Goal: Browse casually: Explore the website without a specific task or goal

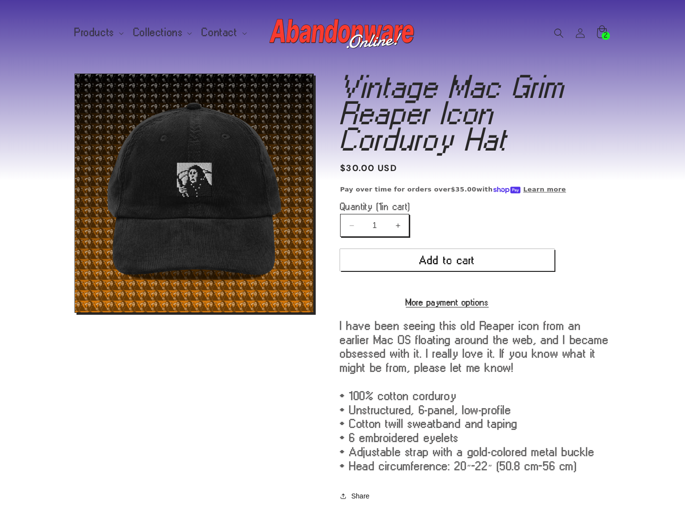
click at [602, 24] on icon at bounding box center [601, 32] width 23 height 23
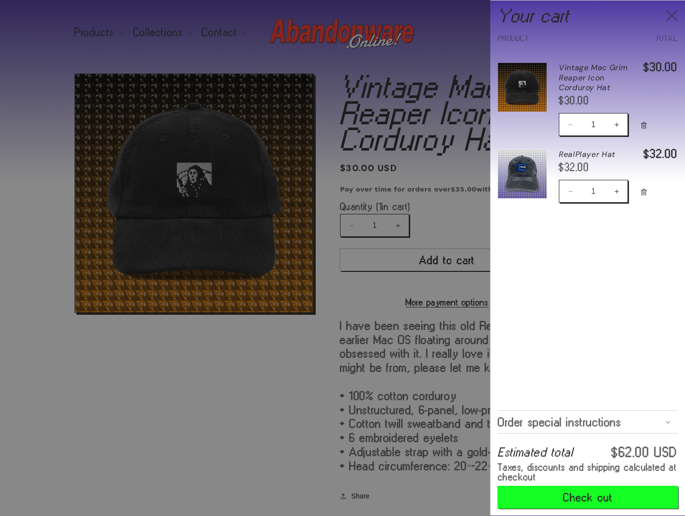
click at [586, 500] on button "Check out" at bounding box center [588, 497] width 180 height 22
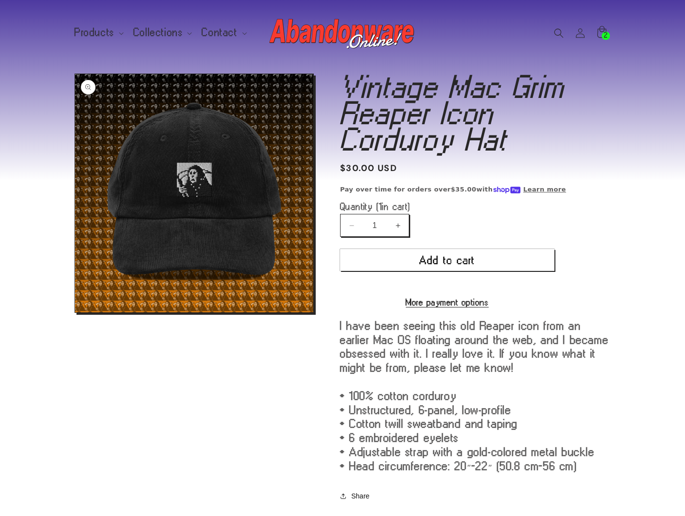
click at [75, 312] on button "Open media 1 in modal" at bounding box center [75, 312] width 0 height 0
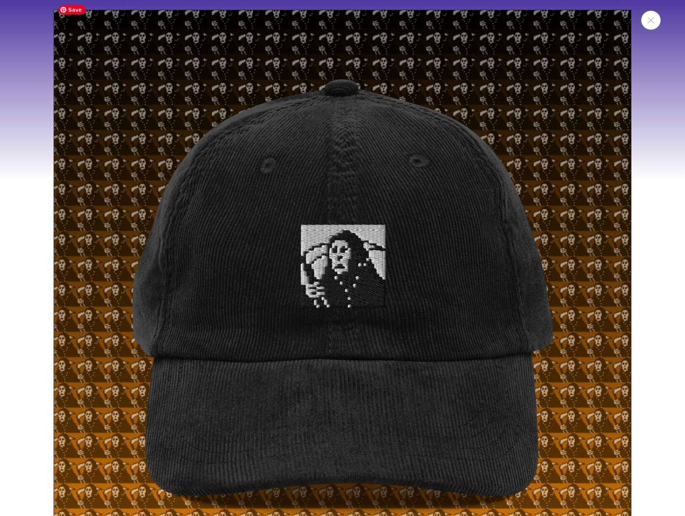
scroll to position [10, 0]
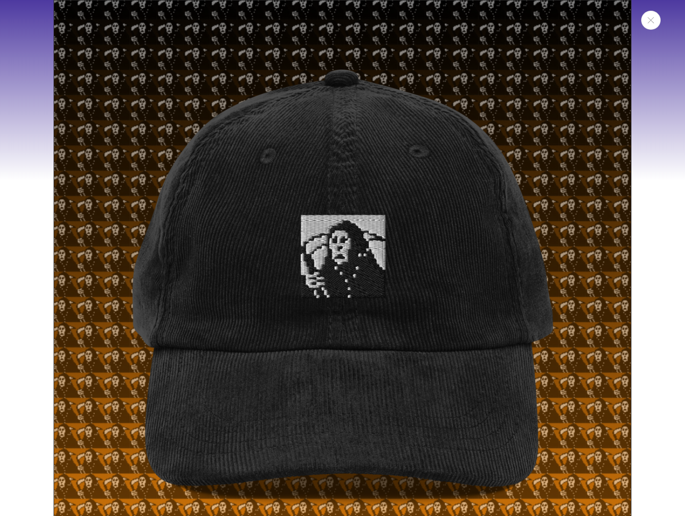
click at [662, 243] on div "Media gallery" at bounding box center [342, 258] width 685 height 516
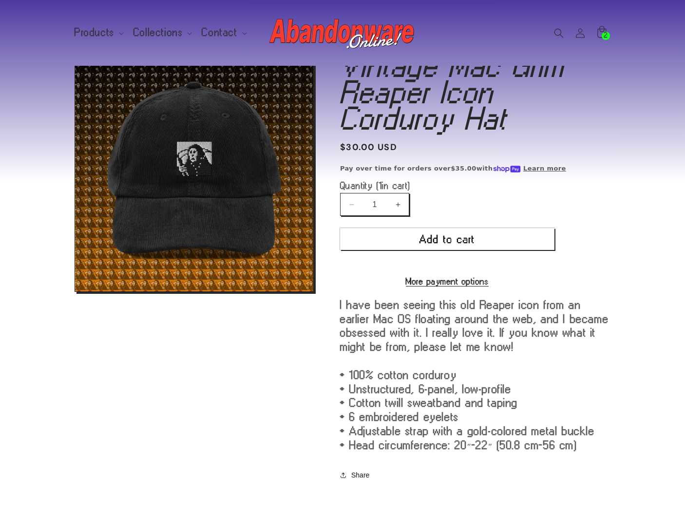
scroll to position [0, 0]
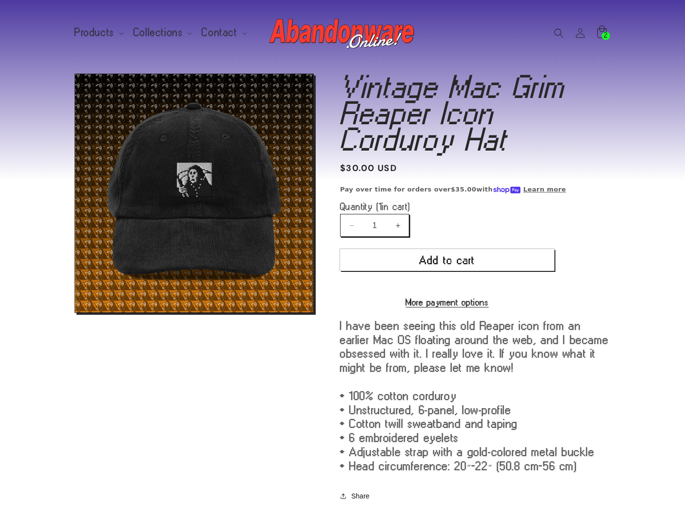
click at [599, 36] on icon at bounding box center [601, 32] width 23 height 23
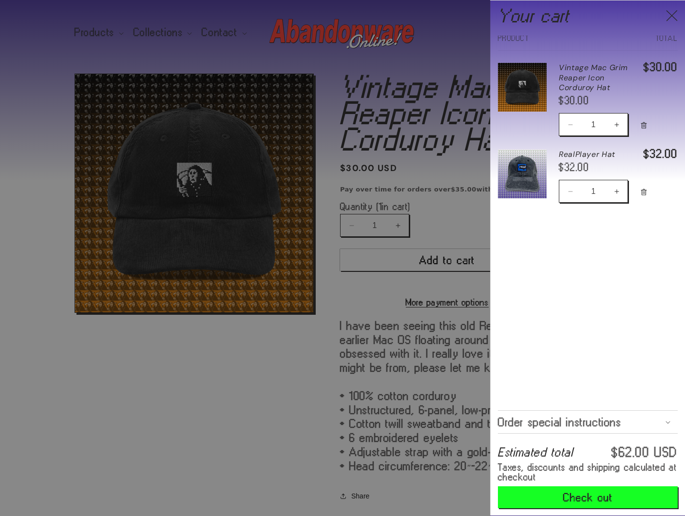
click at [406, 358] on div at bounding box center [342, 258] width 685 height 516
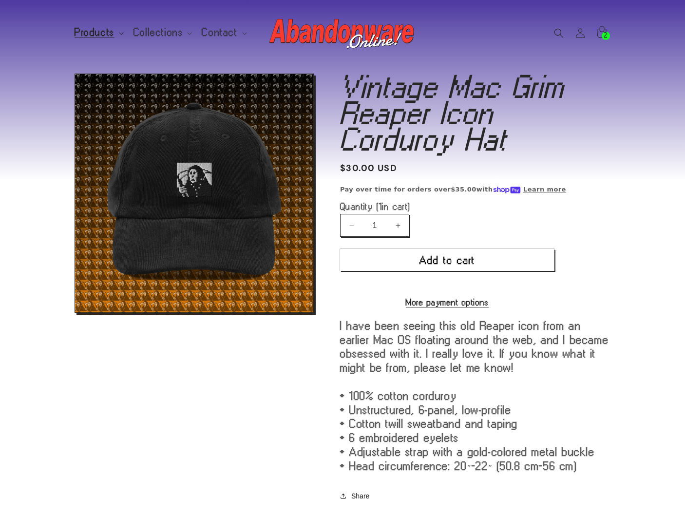
click at [93, 26] on summary "Products" at bounding box center [98, 32] width 59 height 20
click at [147, 31] on span "Collections" at bounding box center [158, 32] width 50 height 9
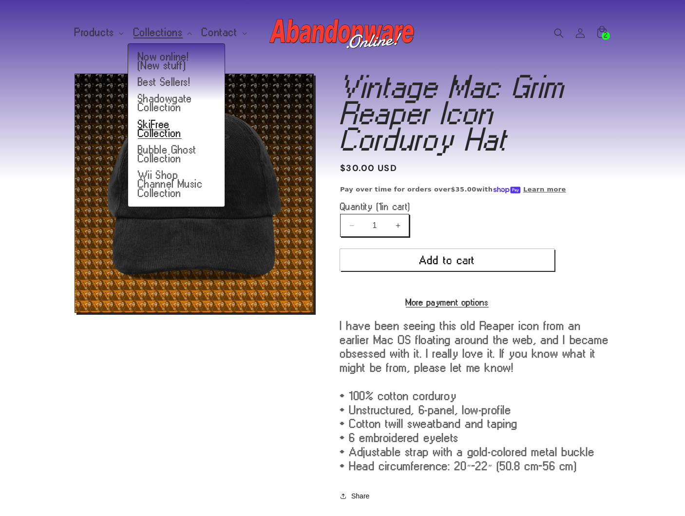
click at [167, 130] on link "SkiFree Collection" at bounding box center [176, 128] width 96 height 25
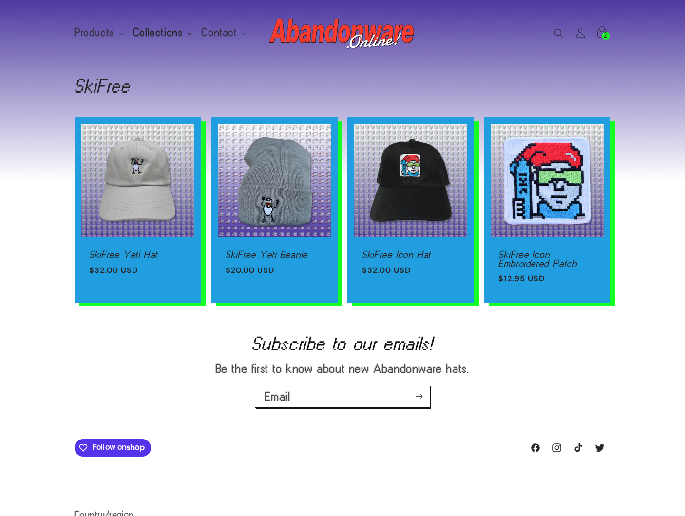
click at [164, 32] on span "Collections" at bounding box center [158, 32] width 50 height 9
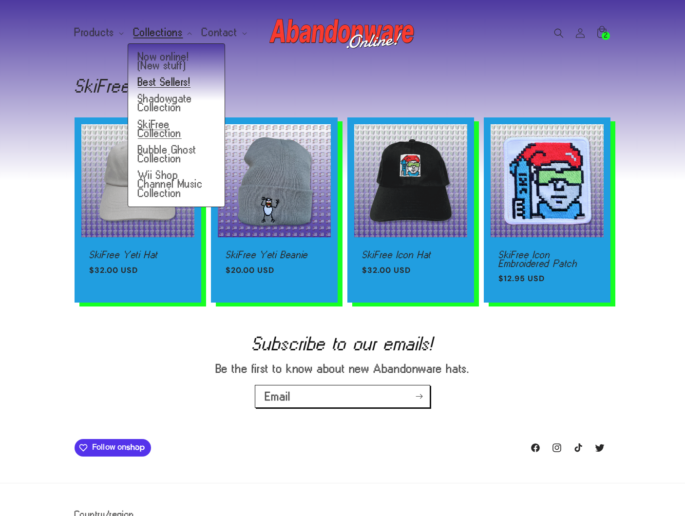
click at [164, 80] on link "Best Sellers!" at bounding box center [176, 82] width 96 height 17
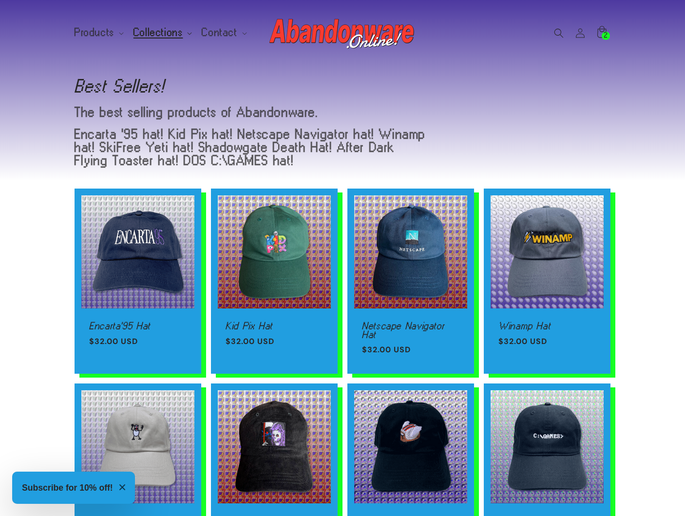
click at [165, 27] on summary "Collections" at bounding box center [162, 32] width 69 height 20
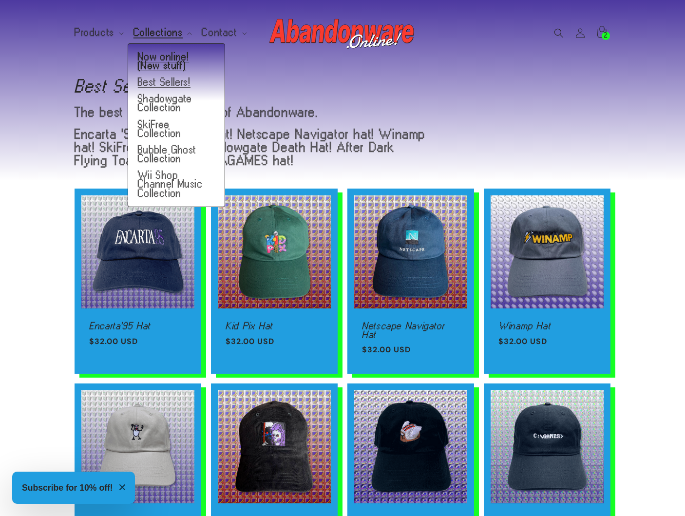
click at [151, 62] on link "Now online! (New stuff)" at bounding box center [176, 61] width 96 height 25
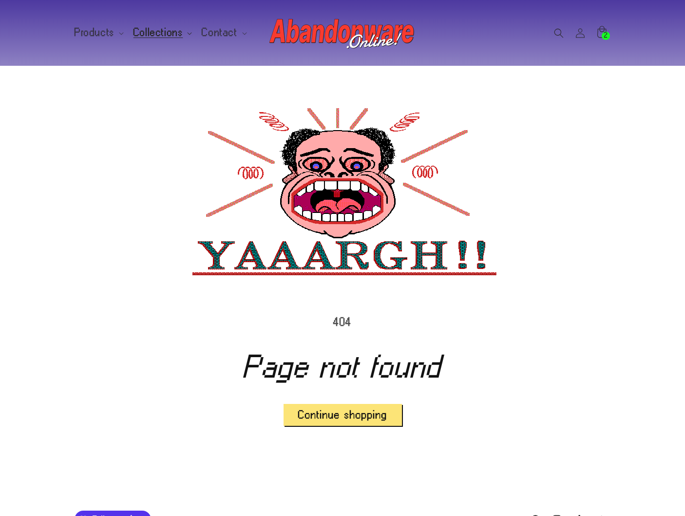
click at [145, 32] on span "Collections" at bounding box center [158, 32] width 50 height 9
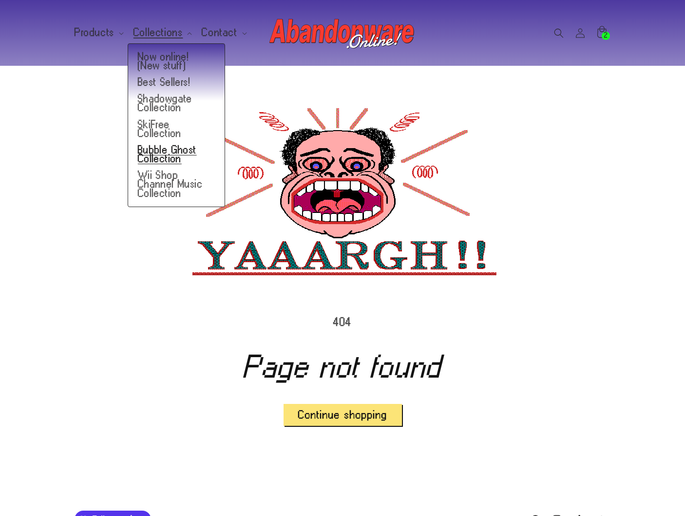
click at [158, 154] on link "Bubble Ghost Collection" at bounding box center [176, 154] width 96 height 25
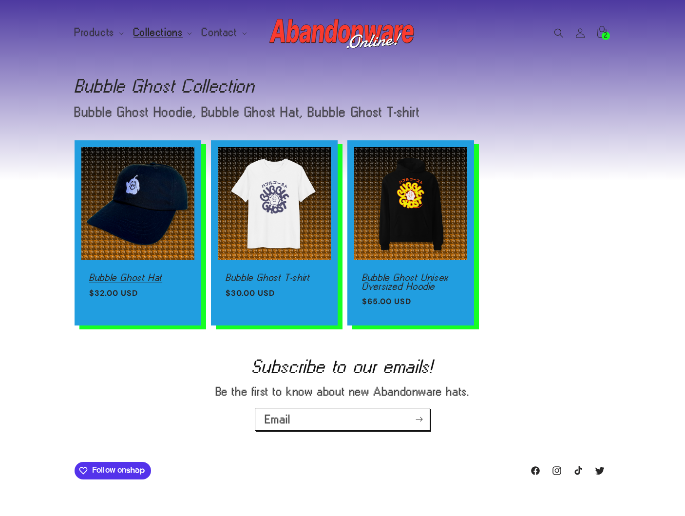
click at [118, 273] on link "Bubble Ghost Hat" at bounding box center [137, 277] width 97 height 9
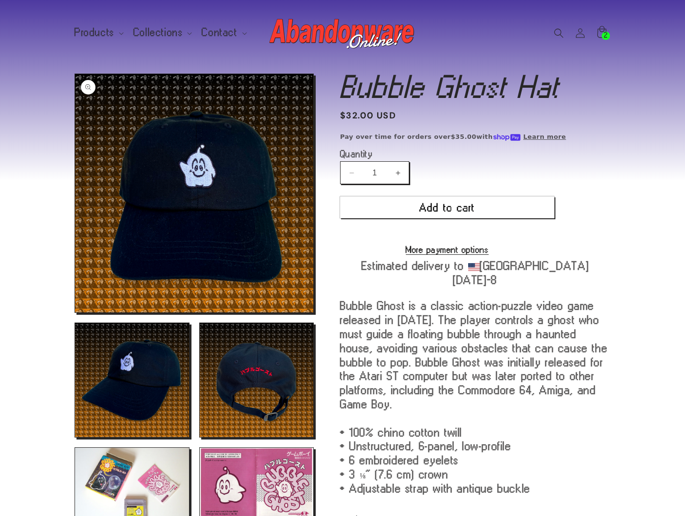
click at [75, 312] on button "Open media 1 in modal" at bounding box center [75, 312] width 0 height 0
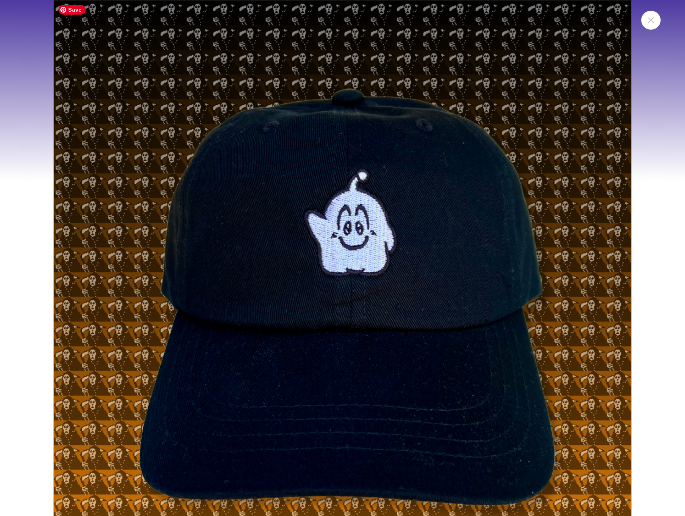
click at [424, 283] on img "Media gallery" at bounding box center [342, 288] width 577 height 577
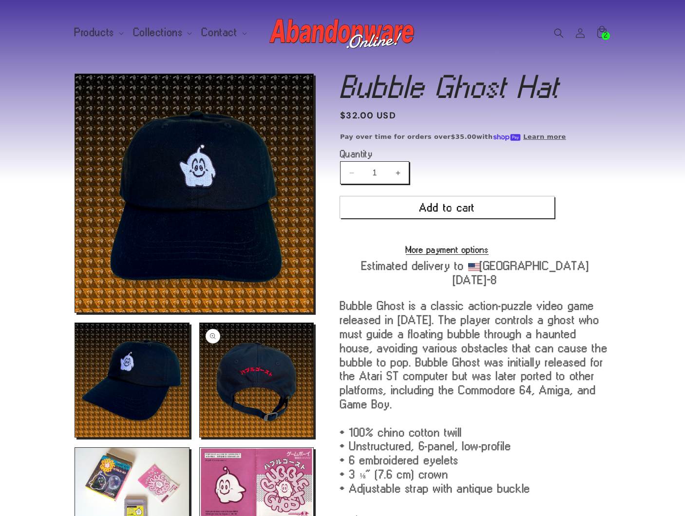
click at [200, 437] on button "Open media 3 in modal" at bounding box center [200, 437] width 0 height 0
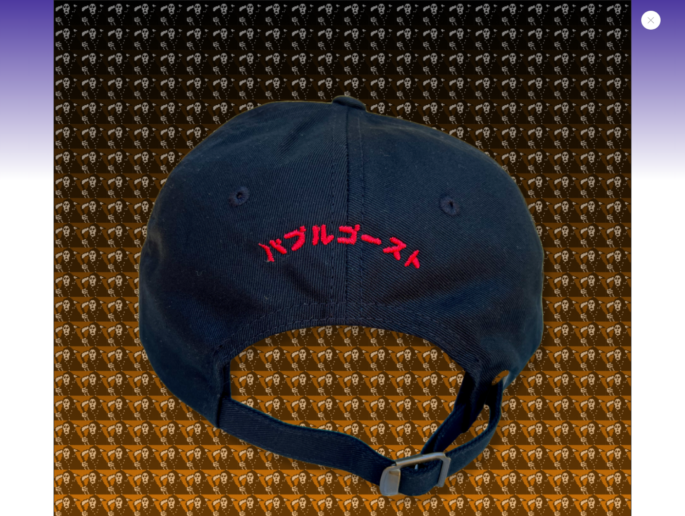
click at [37, 333] on div "Media gallery" at bounding box center [342, 258] width 685 height 516
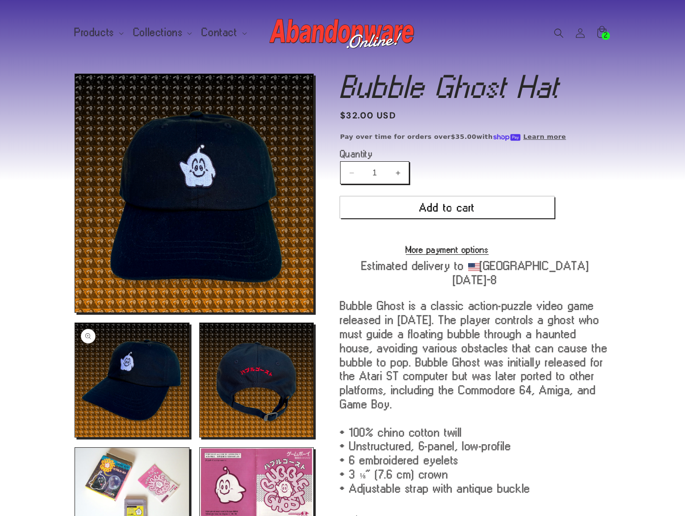
click at [75, 437] on button "Open media 2 in modal" at bounding box center [75, 437] width 0 height 0
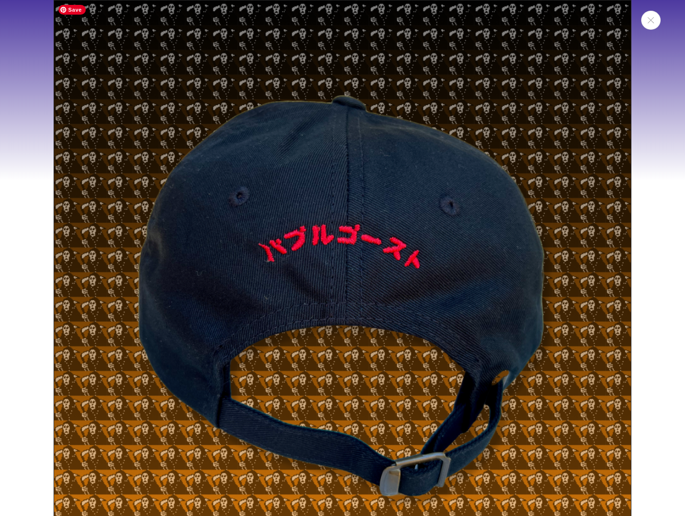
scroll to position [594, 0]
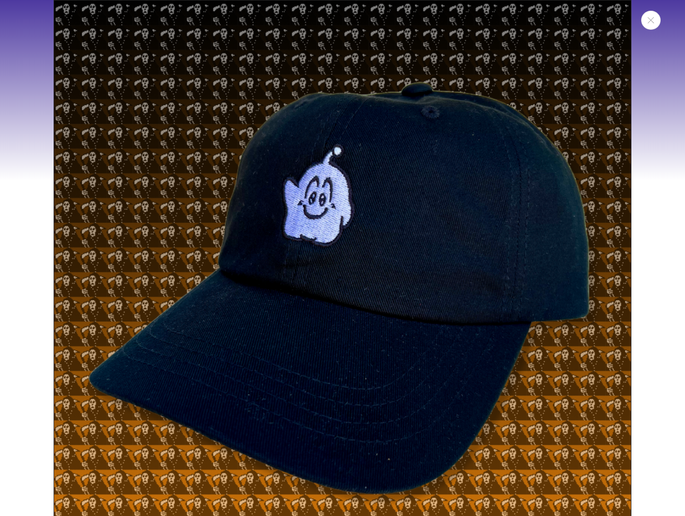
click at [10, 306] on div "Media gallery" at bounding box center [342, 258] width 685 height 516
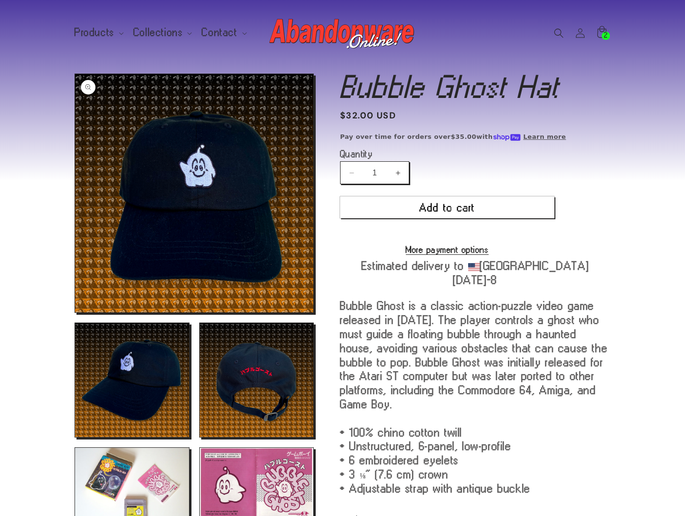
click at [75, 312] on button "Open media 1 in modal" at bounding box center [75, 312] width 0 height 0
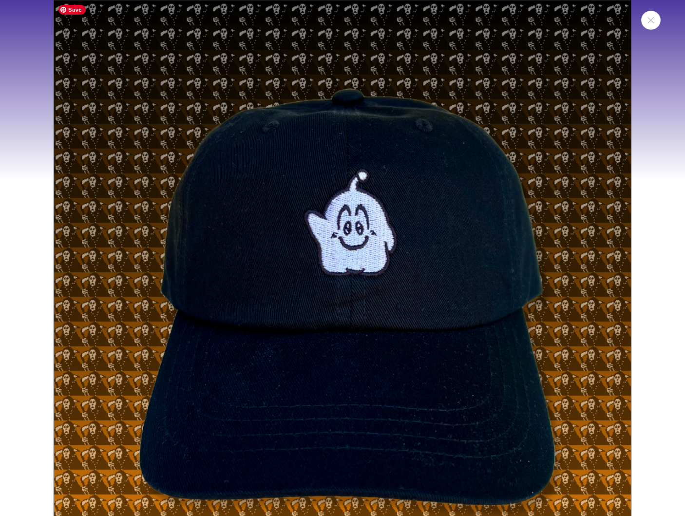
click at [52, 242] on div "Media gallery" at bounding box center [342, 258] width 685 height 516
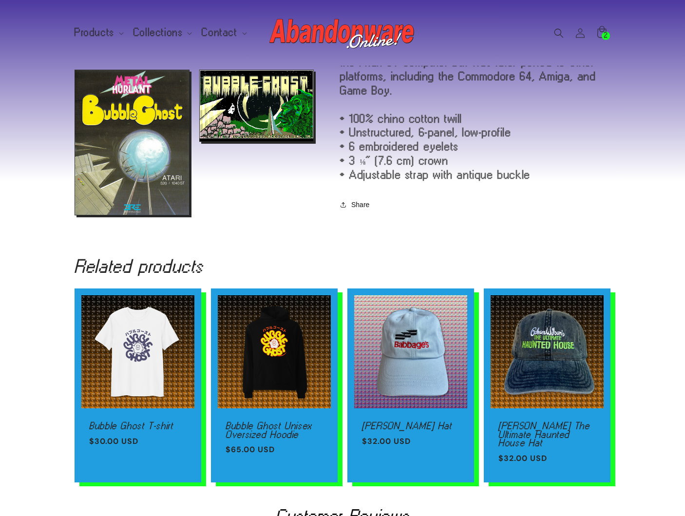
scroll to position [709, 0]
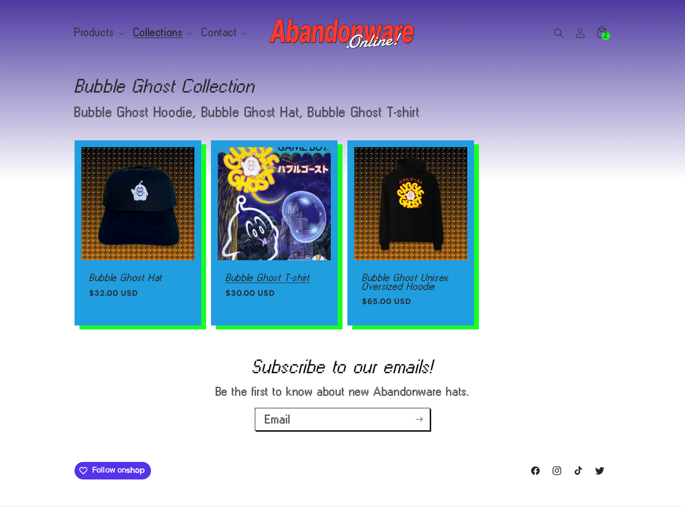
click at [280, 273] on link "Bubble Ghost T-shirt" at bounding box center [273, 277] width 97 height 9
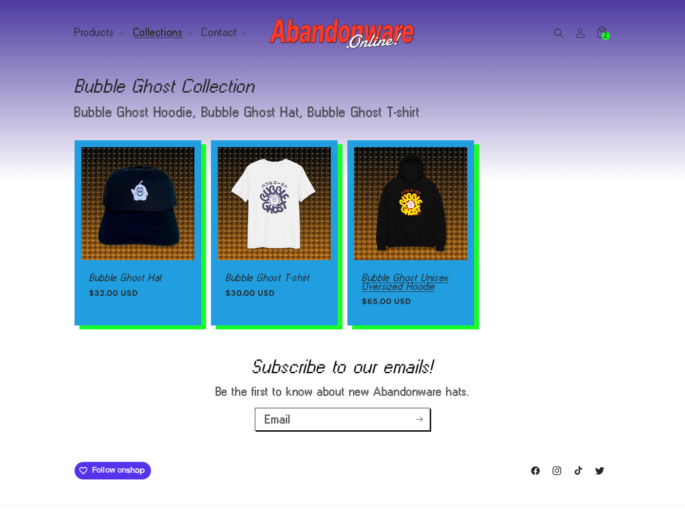
click at [398, 273] on link "Bubble Ghost Unisex Oversized Hoodie" at bounding box center [410, 281] width 97 height 17
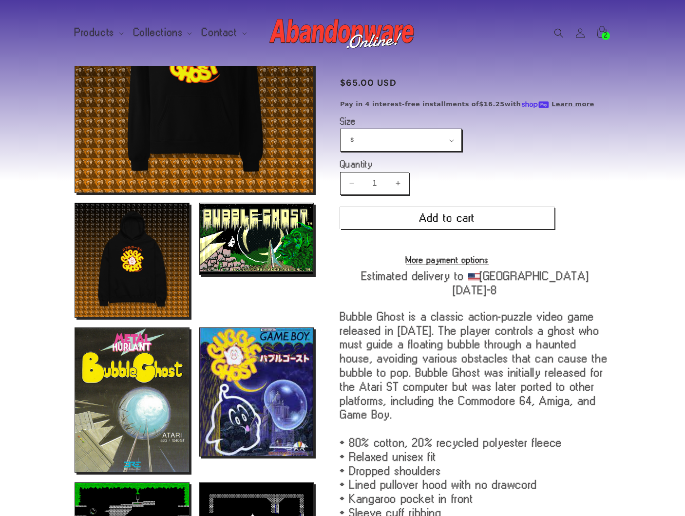
scroll to position [167, 0]
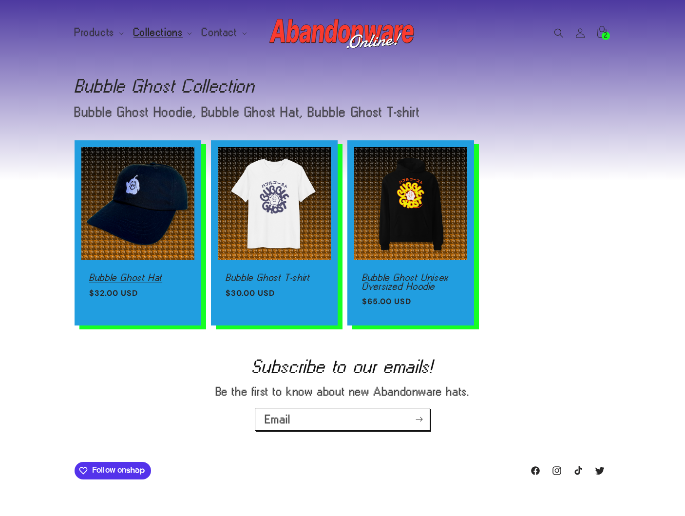
click at [148, 273] on link "Bubble Ghost Hat" at bounding box center [137, 277] width 97 height 9
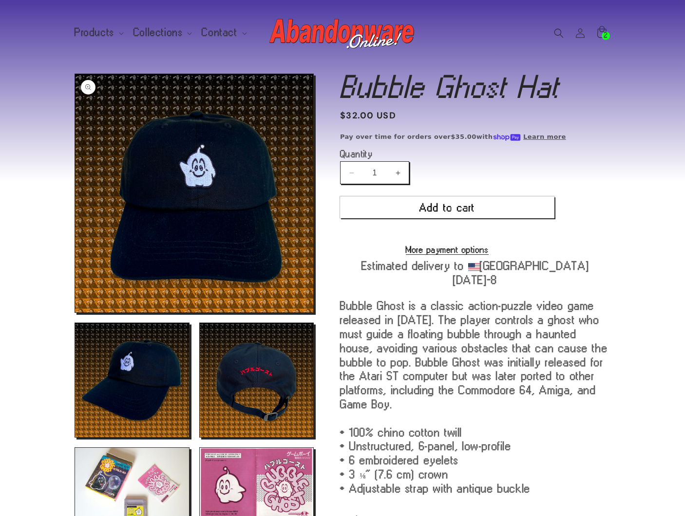
click at [75, 312] on button "Open media 1 in modal" at bounding box center [75, 312] width 0 height 0
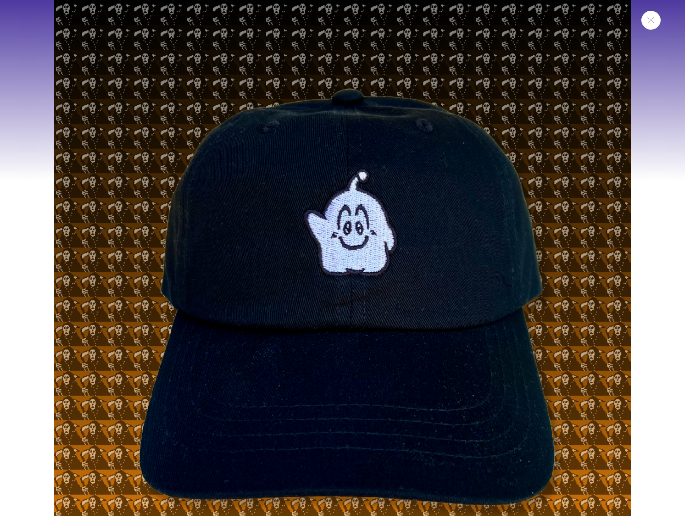
click at [20, 216] on div "Media gallery" at bounding box center [342, 258] width 685 height 516
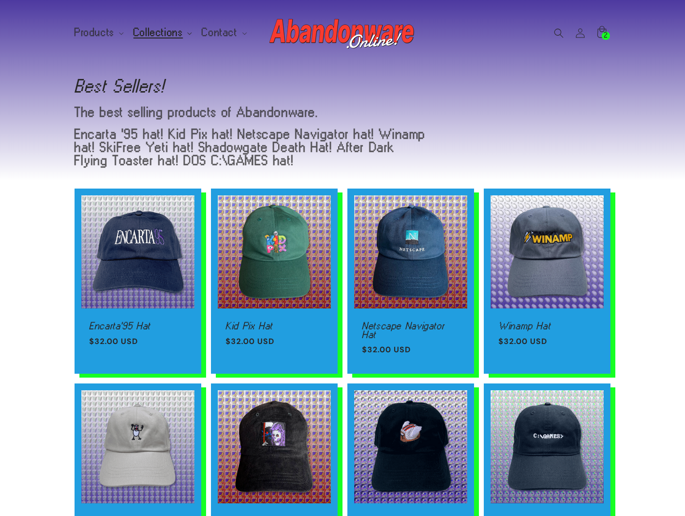
click at [173, 27] on summary "Collections" at bounding box center [162, 32] width 69 height 20
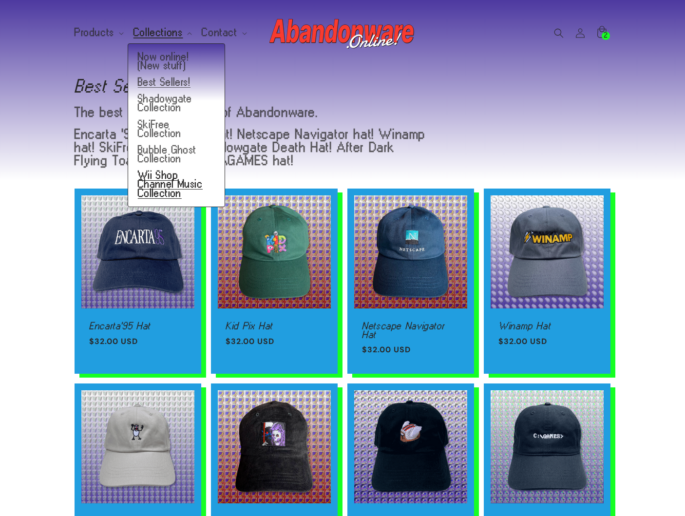
click at [168, 175] on link "Wii Shop Channel Music Collection" at bounding box center [176, 184] width 96 height 35
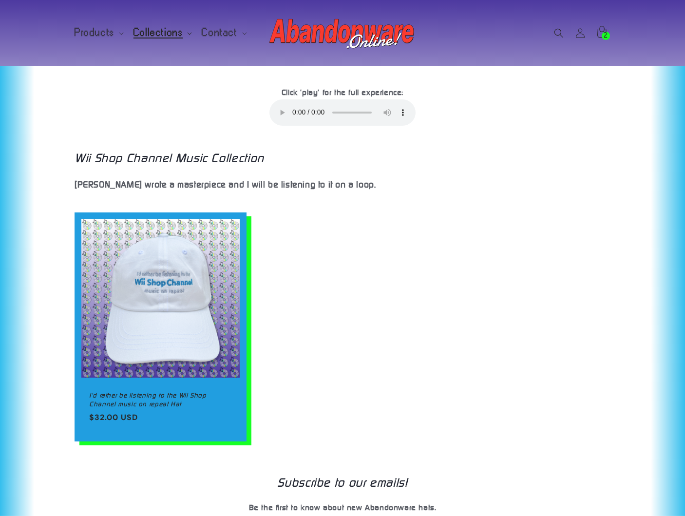
click at [160, 34] on span "Collections" at bounding box center [158, 32] width 50 height 9
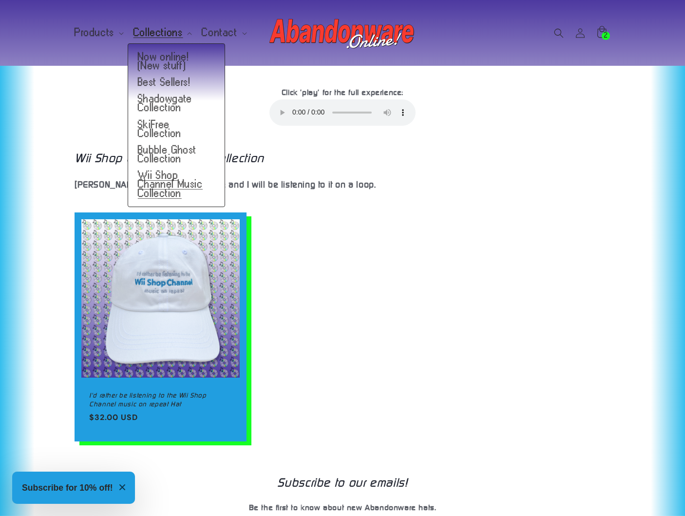
click at [101, 164] on h1 "Collection: Wii Shop Channel Music Collection" at bounding box center [342, 158] width 536 height 16
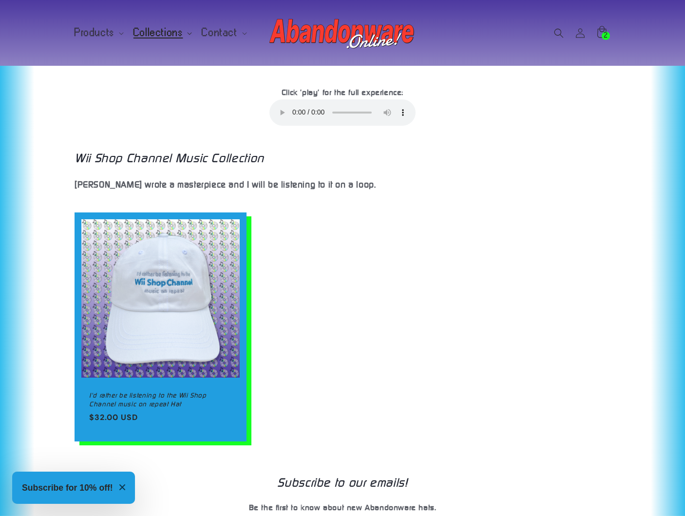
click at [144, 35] on span "Collections" at bounding box center [158, 32] width 50 height 9
click at [106, 34] on span "Products" at bounding box center [94, 32] width 40 height 9
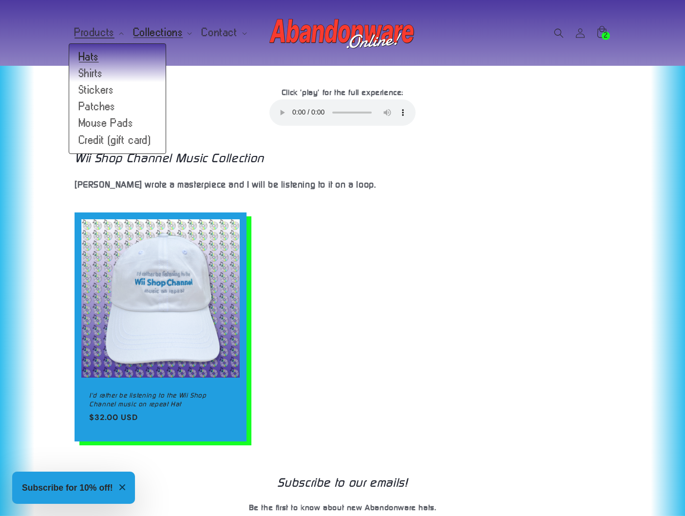
click at [98, 63] on link "Hats" at bounding box center [117, 57] width 96 height 17
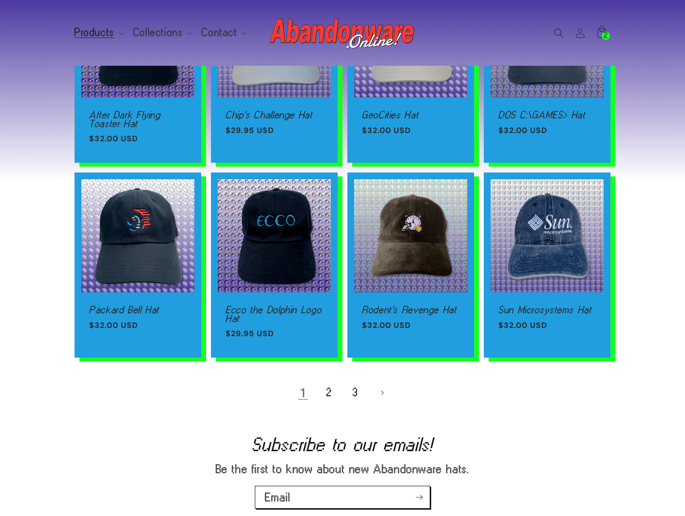
scroll to position [529, 0]
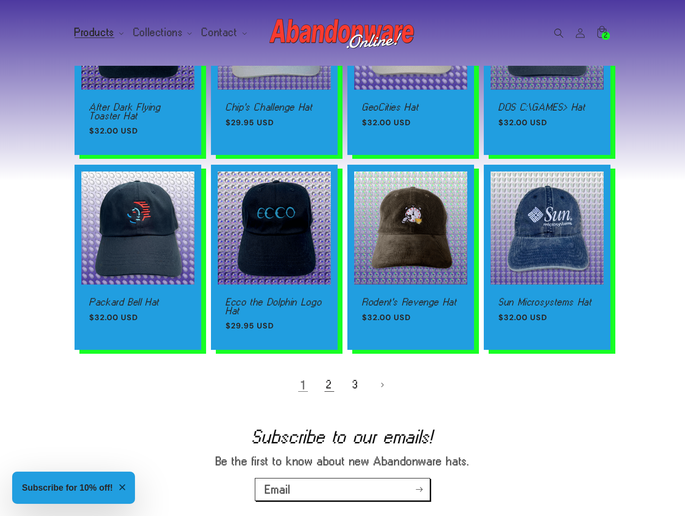
click at [323, 390] on link "2" at bounding box center [328, 384] width 21 height 21
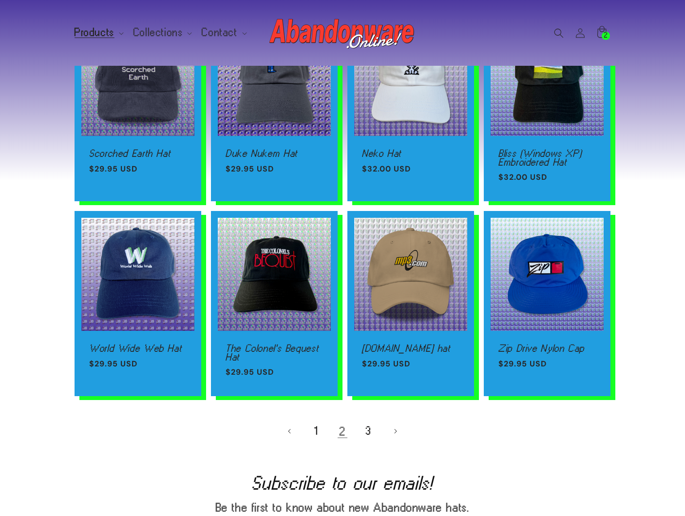
scroll to position [563, 0]
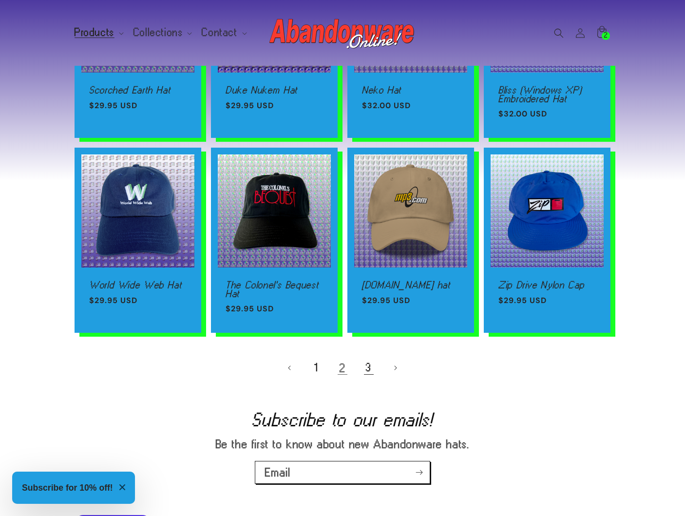
click at [368, 369] on link "3" at bounding box center [368, 367] width 21 height 21
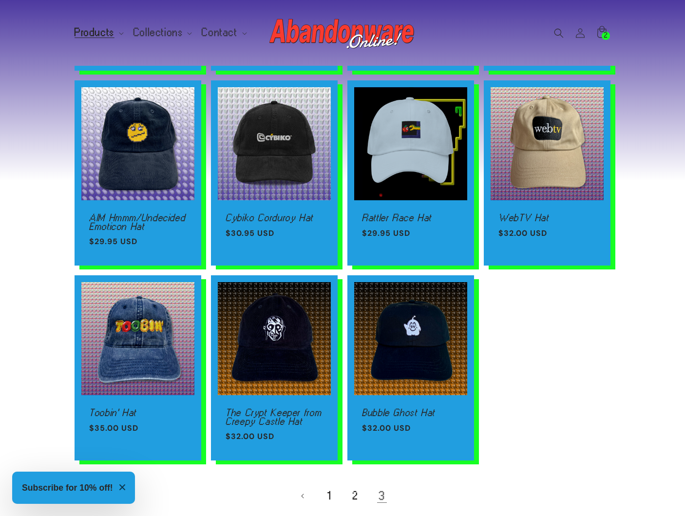
scroll to position [559, 0]
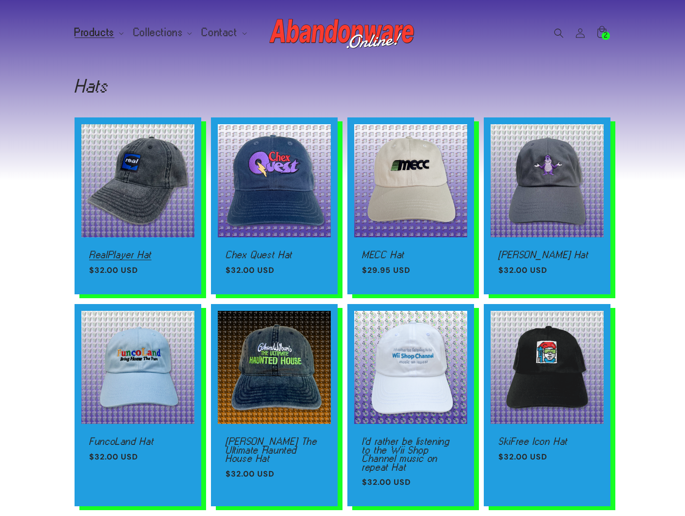
click at [153, 250] on link "RealPlayer Hat" at bounding box center [137, 254] width 97 height 9
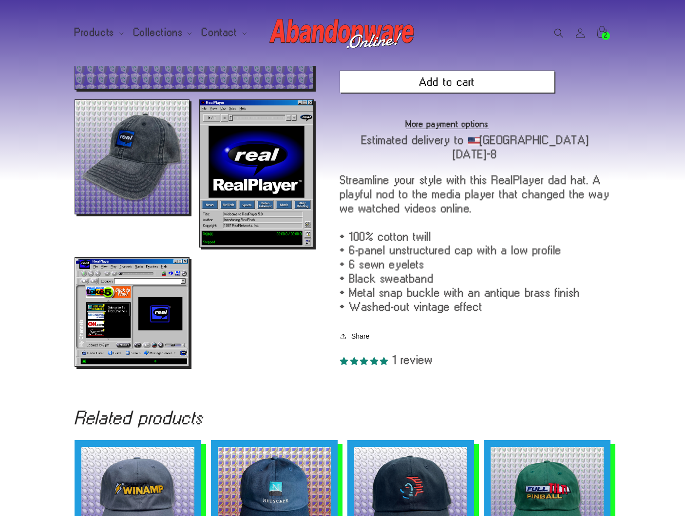
scroll to position [261, 0]
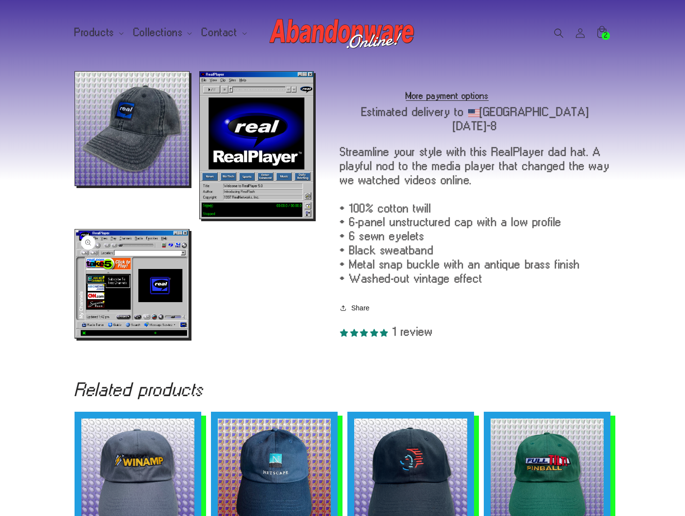
click at [75, 338] on button "Open media 4 in modal" at bounding box center [75, 338] width 0 height 0
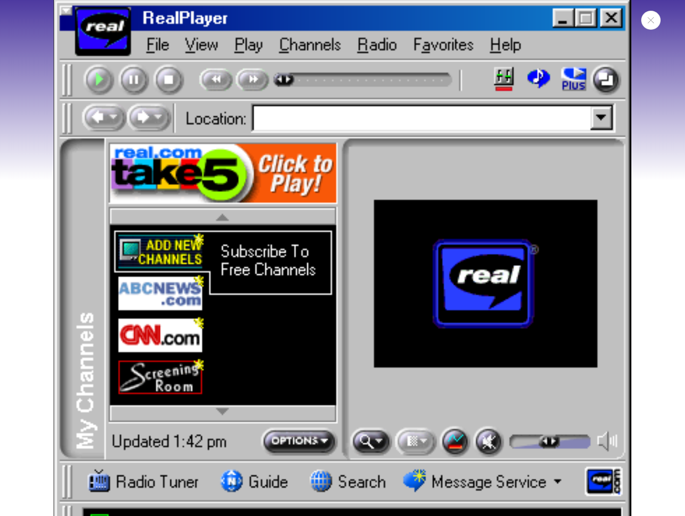
scroll to position [1934, 0]
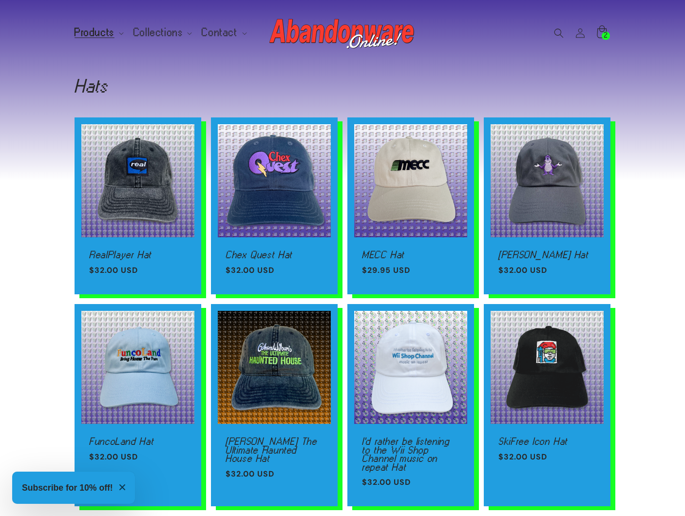
click at [606, 40] on icon at bounding box center [601, 32] width 23 height 23
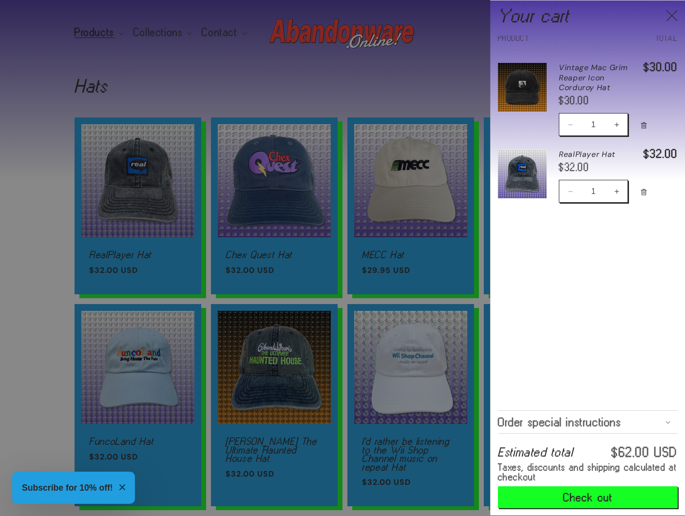
click at [530, 94] on link "Your cart" at bounding box center [522, 96] width 49 height 87
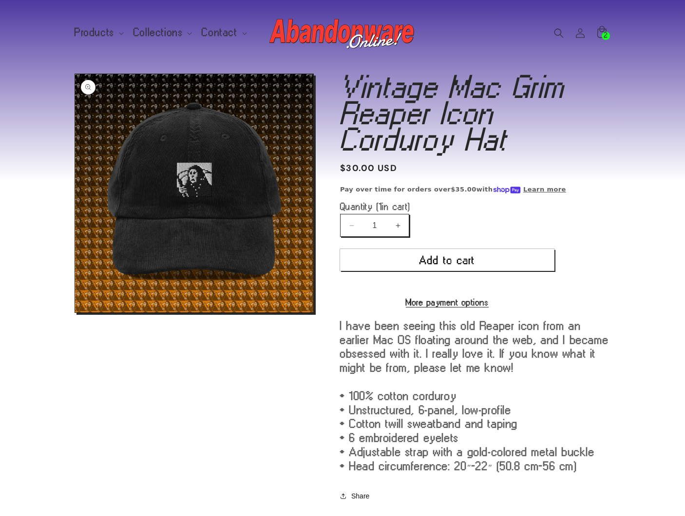
click at [75, 312] on button "Open media 1 in modal" at bounding box center [75, 312] width 0 height 0
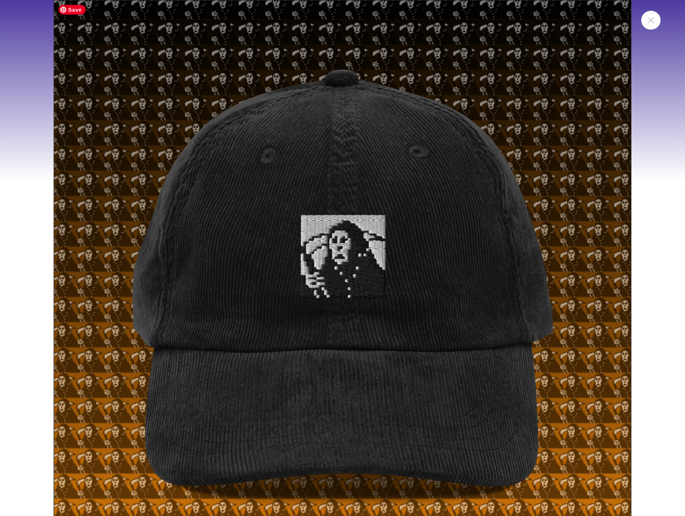
click at [334, 259] on img "Media gallery" at bounding box center [342, 288] width 577 height 577
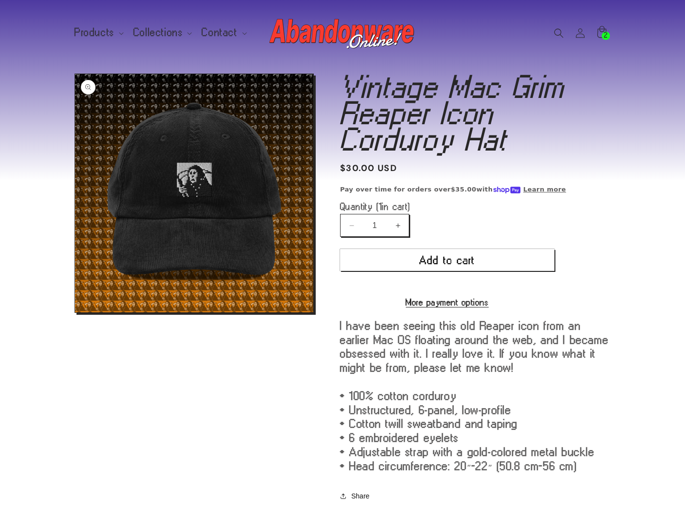
click at [75, 312] on button "Open media 1 in modal" at bounding box center [75, 312] width 0 height 0
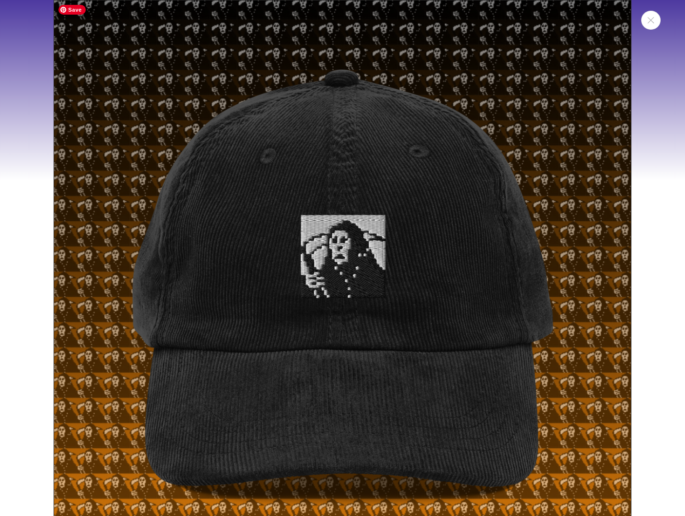
click at [649, 258] on div "Media gallery" at bounding box center [342, 258] width 685 height 516
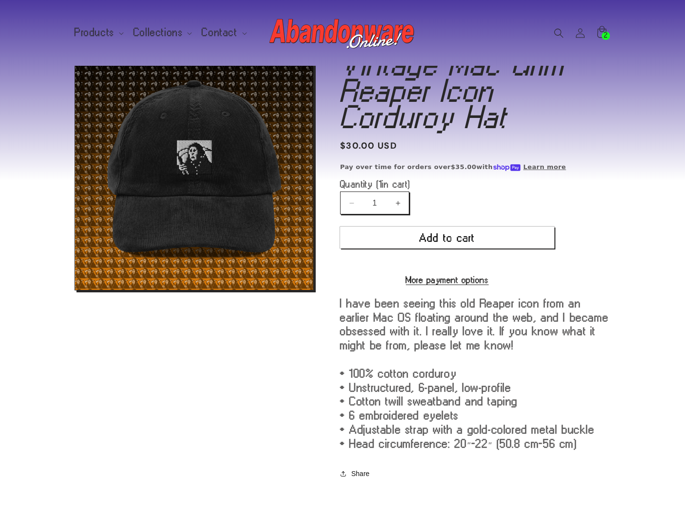
scroll to position [0, 0]
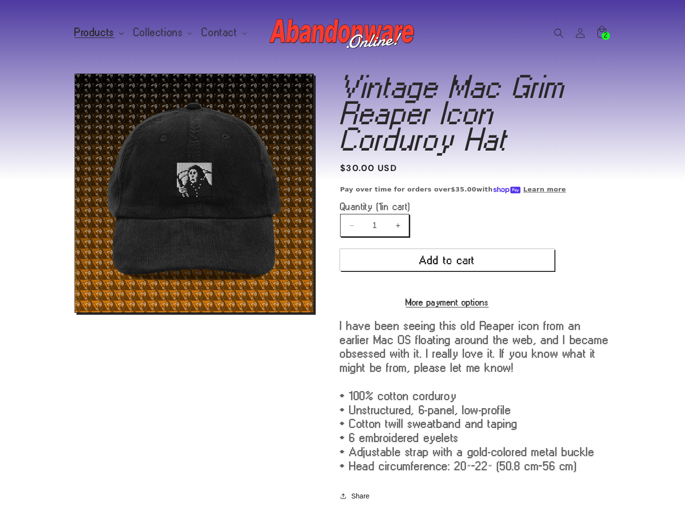
click at [93, 35] on span "Products" at bounding box center [94, 32] width 40 height 9
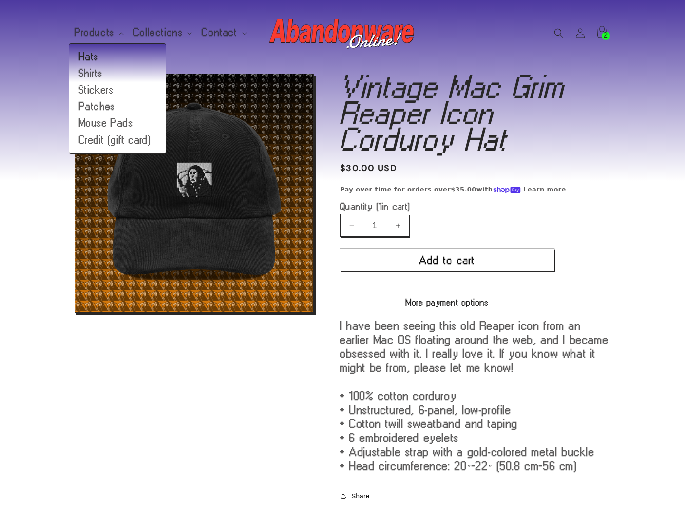
click at [93, 59] on link "Hats" at bounding box center [117, 57] width 96 height 17
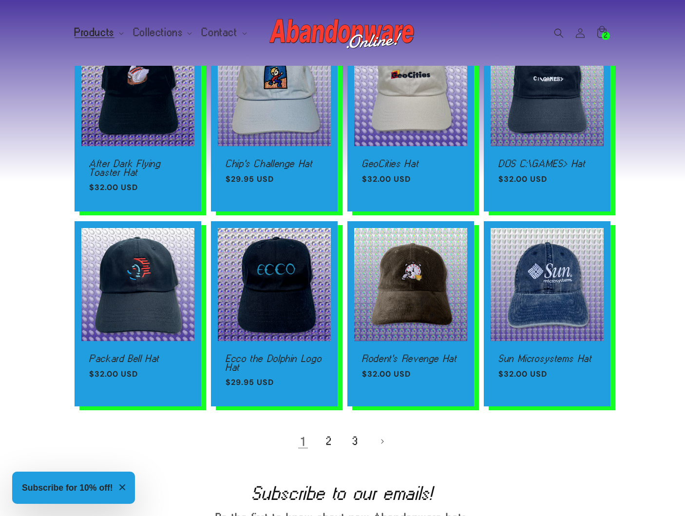
scroll to position [494, 0]
